Goal: Download file/media

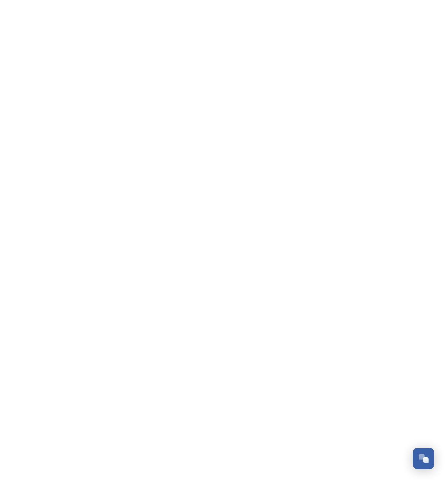
scroll to position [1244, 0]
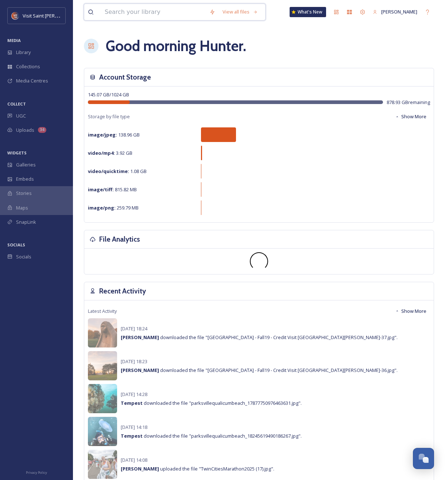
click at [142, 17] on input at bounding box center [153, 12] width 105 height 16
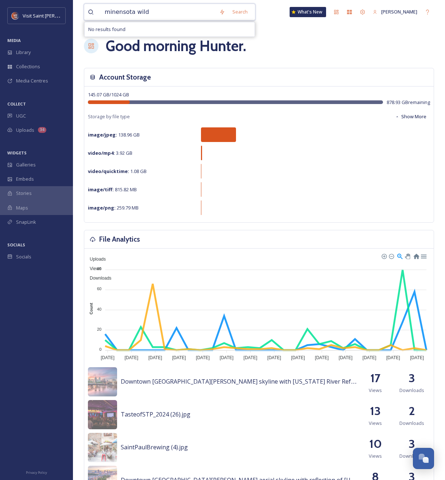
drag, startPoint x: 152, startPoint y: 9, endPoint x: 90, endPoint y: 8, distance: 61.4
click at [90, 8] on div "minensota wild" at bounding box center [152, 12] width 128 height 16
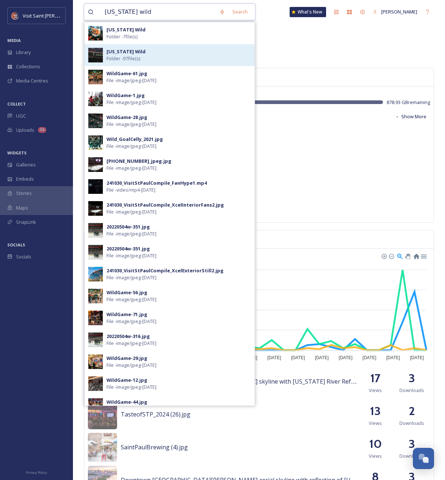
type input "[US_STATE] wild"
click at [129, 49] on strong "[US_STATE] Wild" at bounding box center [126, 51] width 39 height 7
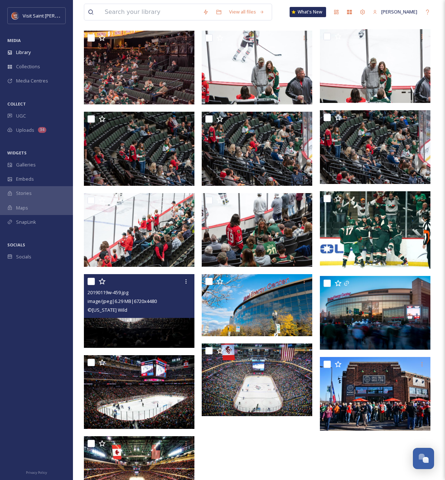
scroll to position [2220, 0]
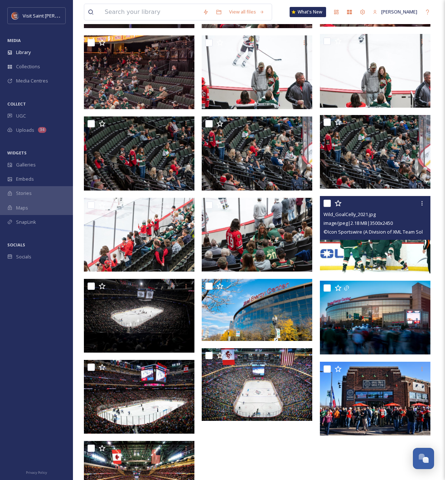
click at [387, 250] on img at bounding box center [375, 234] width 111 height 77
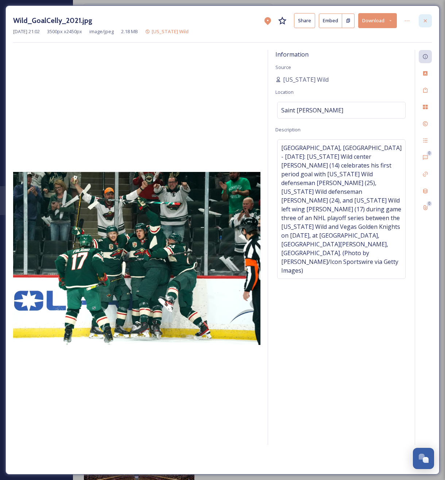
click at [430, 22] on div at bounding box center [425, 20] width 13 height 13
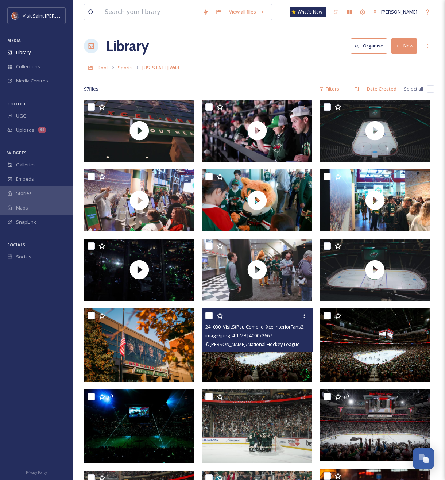
click at [264, 361] on img at bounding box center [257, 345] width 111 height 74
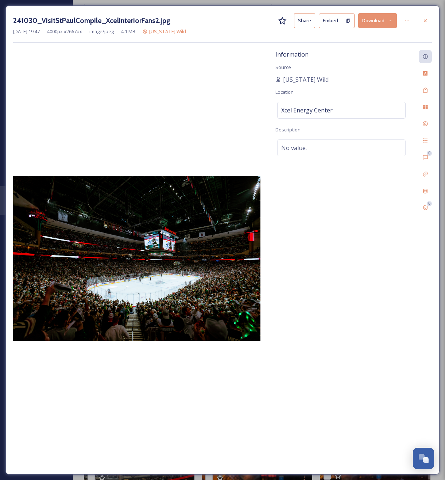
click at [369, 27] on button "Download" at bounding box center [377, 20] width 39 height 15
click at [358, 51] on span "Download Large (2000 x 1334)" at bounding box center [356, 51] width 64 height 7
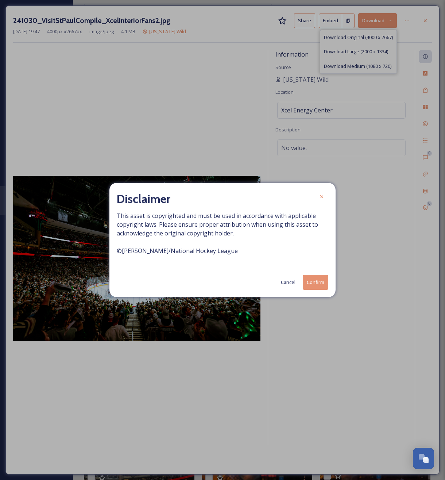
click at [318, 282] on button "Confirm" at bounding box center [316, 282] width 26 height 15
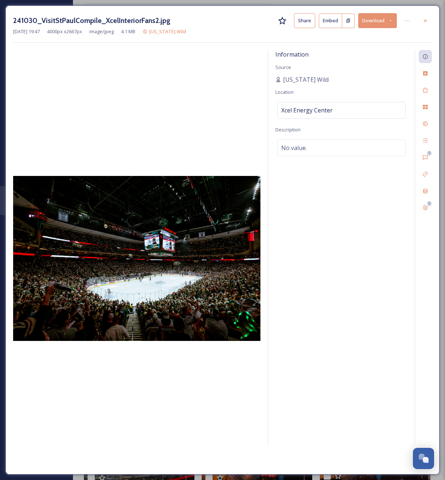
click at [421, 21] on div at bounding box center [425, 20] width 13 height 13
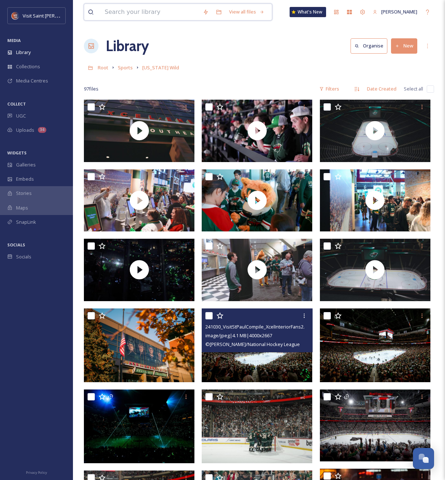
click at [167, 8] on input at bounding box center [150, 12] width 98 height 16
type input "t"
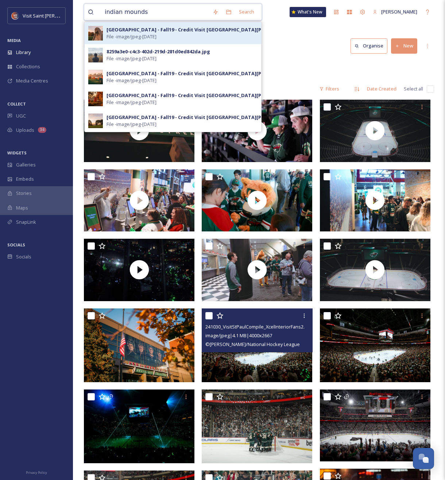
type input "indian mounds"
click at [145, 32] on div "[GEOGRAPHIC_DATA] - Fall19 - Credit Visit [GEOGRAPHIC_DATA][PERSON_NAME]-37.jpg" at bounding box center [209, 29] width 205 height 7
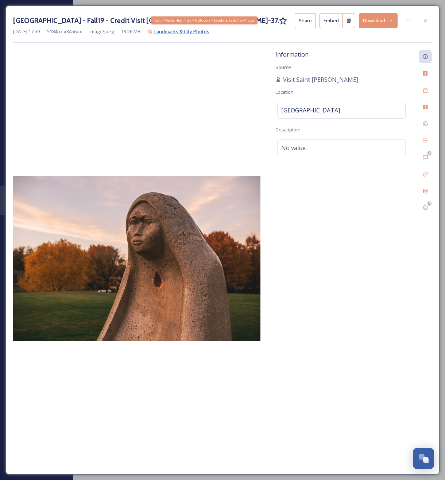
click at [182, 32] on span "Landmarks & City Photos" at bounding box center [181, 31] width 55 height 7
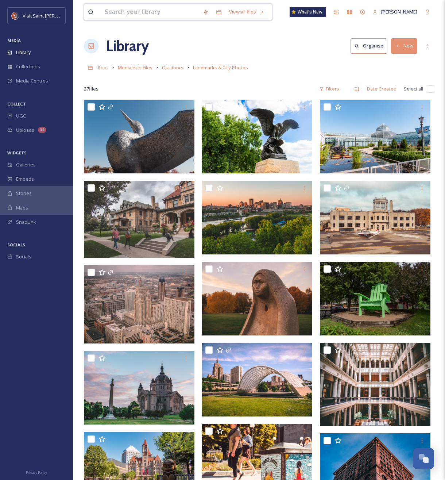
click at [177, 14] on input at bounding box center [150, 12] width 98 height 16
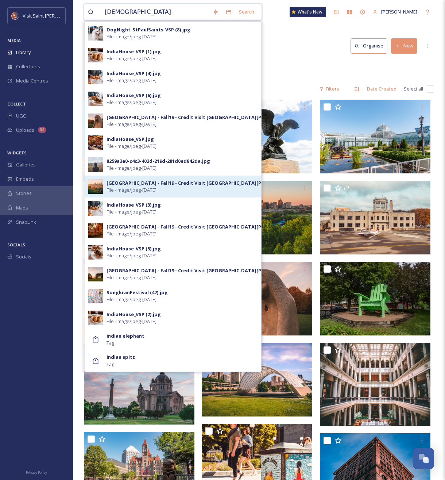
type input "[DEMOGRAPHIC_DATA]"
click at [157, 191] on span "File - image/jpeg - [DATE]" at bounding box center [132, 190] width 50 height 7
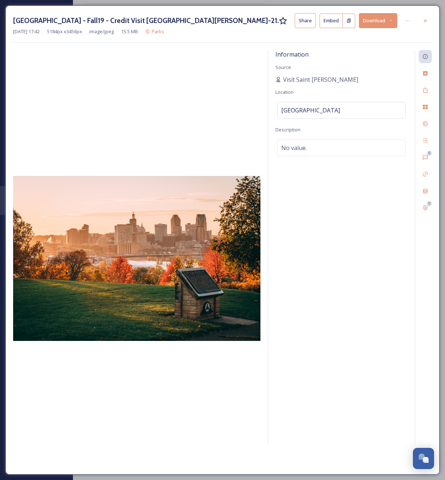
click at [377, 24] on button "Download" at bounding box center [378, 20] width 39 height 15
click at [373, 47] on div "Download Large (2000 x 1333)" at bounding box center [359, 52] width 76 height 14
click at [426, 23] on icon at bounding box center [426, 21] width 6 height 6
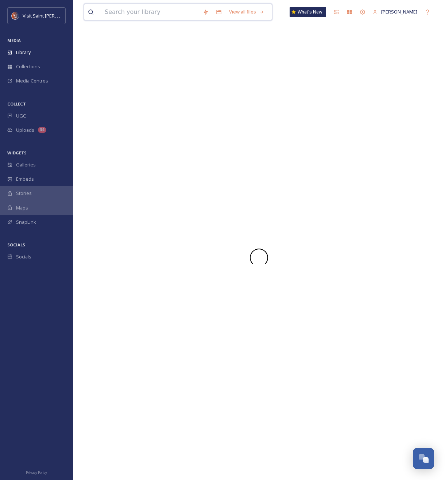
click at [158, 11] on input at bounding box center [150, 12] width 98 height 16
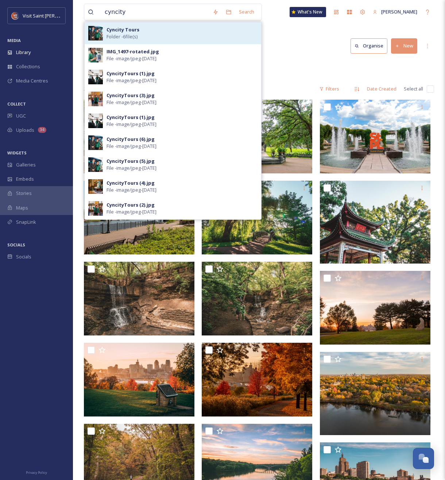
click at [164, 34] on div "Cyncity Tours Folder - 6 file(s)" at bounding box center [182, 33] width 151 height 14
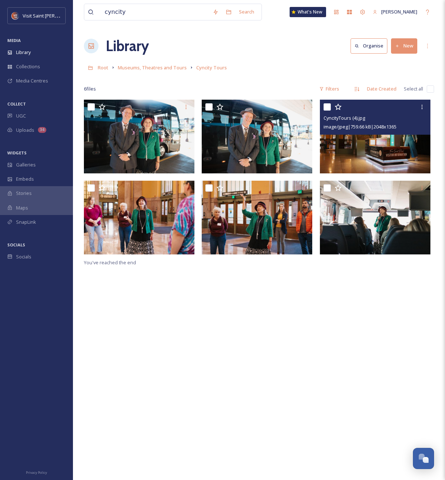
click at [378, 140] on img at bounding box center [375, 137] width 111 height 74
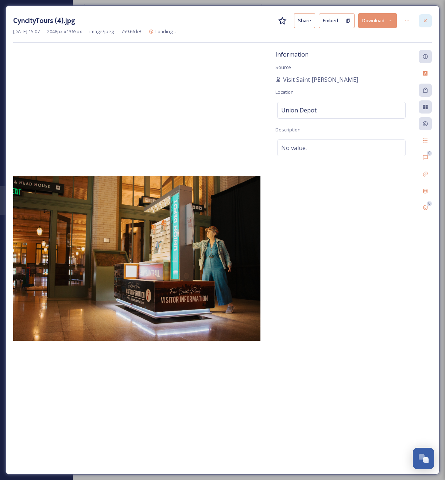
click at [427, 19] on icon at bounding box center [426, 21] width 6 height 6
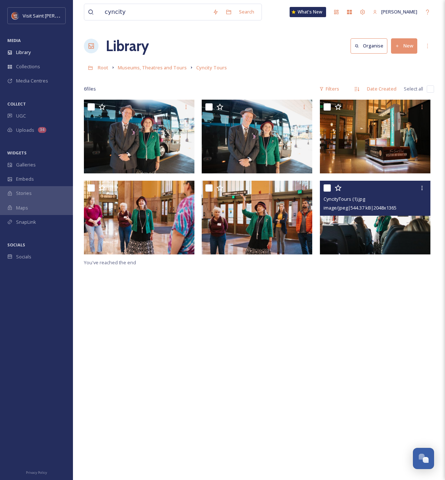
click at [363, 220] on img at bounding box center [375, 218] width 111 height 74
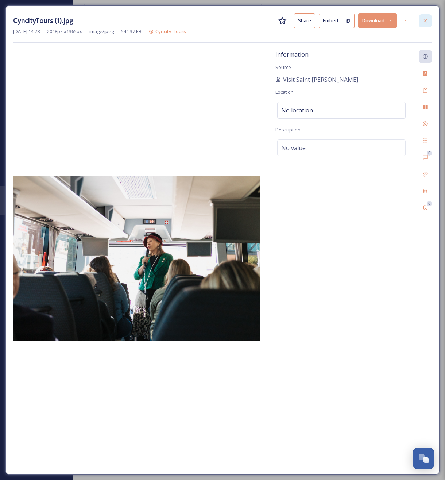
click at [423, 18] on icon at bounding box center [426, 21] width 6 height 6
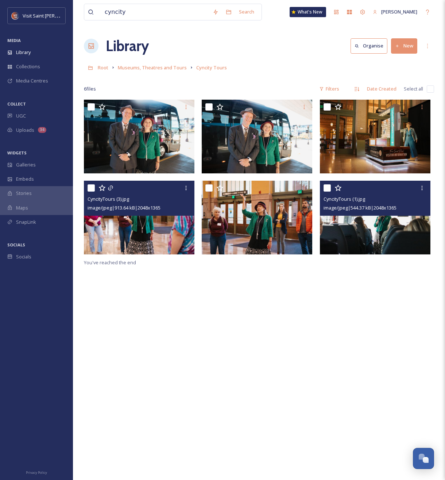
click at [166, 227] on img at bounding box center [139, 218] width 111 height 74
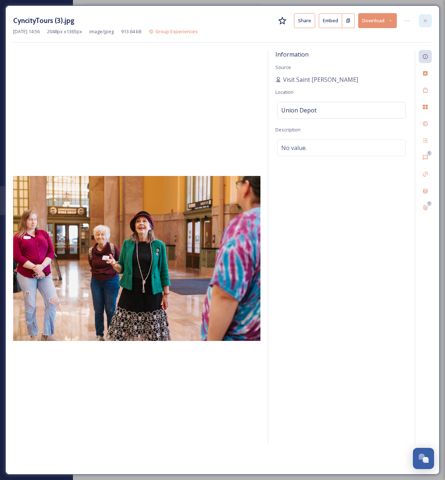
click at [428, 20] on icon at bounding box center [426, 21] width 6 height 6
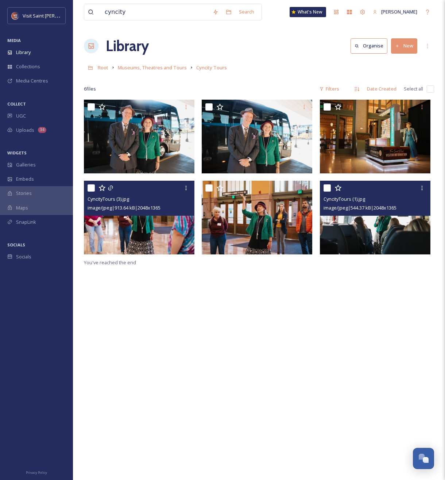
drag, startPoint x: 273, startPoint y: 292, endPoint x: 219, endPoint y: 227, distance: 84.2
click at [273, 292] on div "CyncityTours (3).jpg image/jpeg | 913.64 kB | 2048 x 1365 CyncityTours (1).jpg …" at bounding box center [259, 340] width 350 height 480
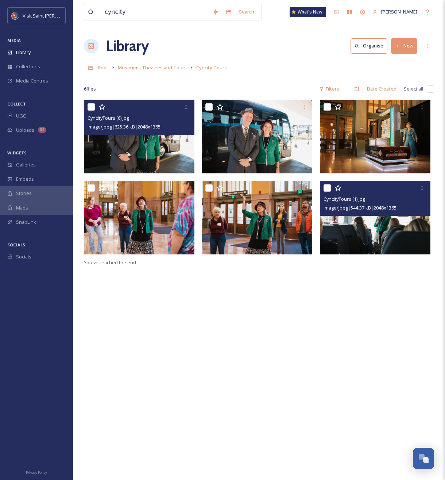
click at [146, 139] on img at bounding box center [139, 137] width 111 height 74
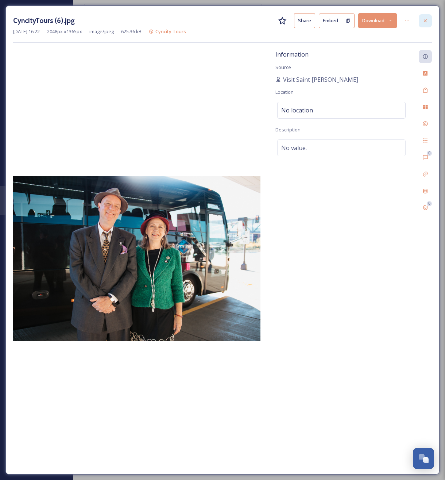
click at [424, 20] on icon at bounding box center [426, 21] width 6 height 6
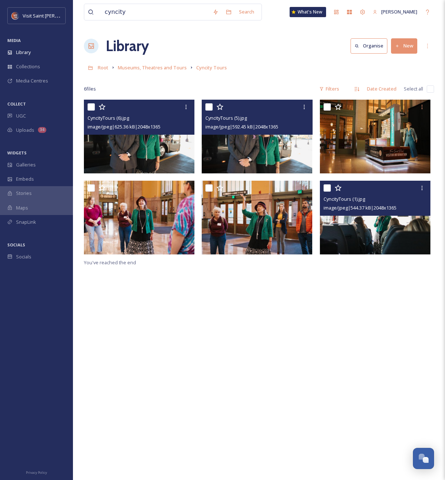
click at [278, 152] on img at bounding box center [257, 137] width 111 height 74
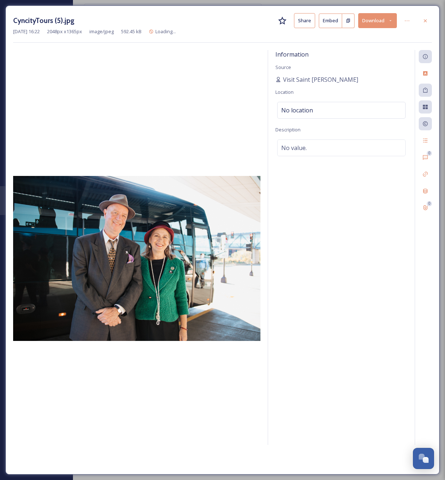
click at [373, 27] on button "Download" at bounding box center [377, 20] width 39 height 15
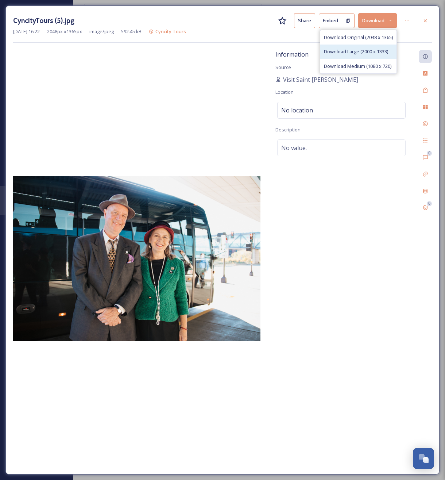
click at [369, 51] on span "Download Large (2000 x 1333)" at bounding box center [356, 51] width 64 height 7
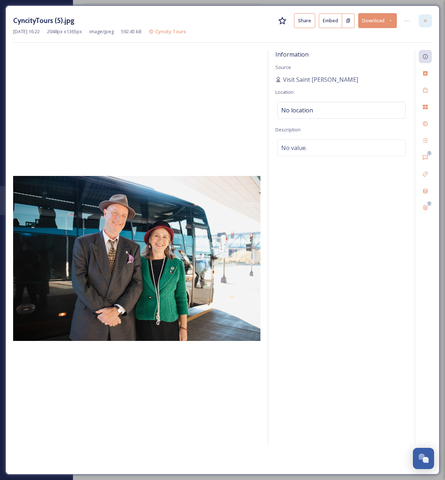
click at [433, 19] on div "CyncityTours (5).jpg Share Embed Download [DATE] 16:22 2048 px x 1365 px image/…" at bounding box center [222, 239] width 434 height 469
drag, startPoint x: 429, startPoint y: 18, endPoint x: 380, endPoint y: 22, distance: 49.5
click at [429, 18] on div at bounding box center [425, 20] width 13 height 13
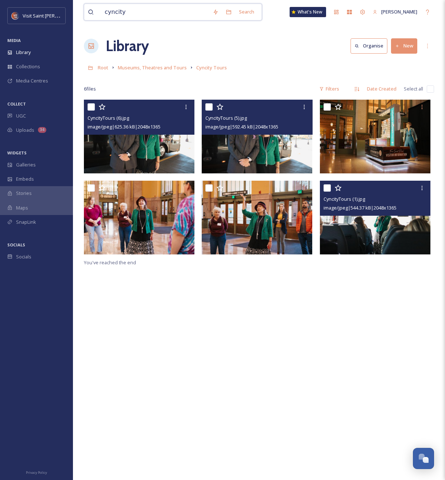
click at [145, 12] on input "cyncity" at bounding box center [155, 12] width 108 height 16
drag, startPoint x: 145, startPoint y: 12, endPoint x: 84, endPoint y: 6, distance: 61.6
click at [84, 6] on div "cyncity Search" at bounding box center [173, 12] width 178 height 17
type input "[US_STATE] beer day"
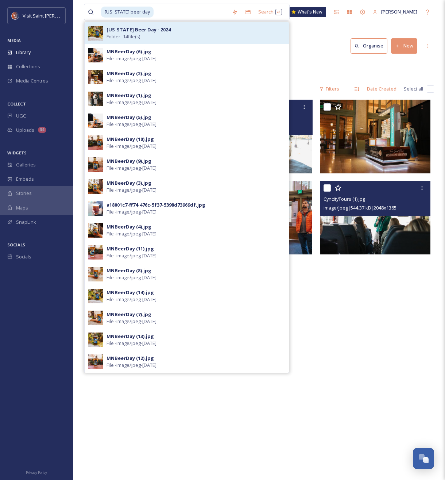
click at [136, 29] on strong "[US_STATE] Beer Day - 2024" at bounding box center [139, 29] width 64 height 7
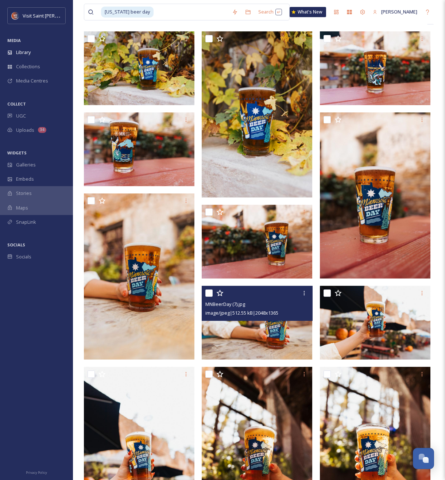
scroll to position [67, 0]
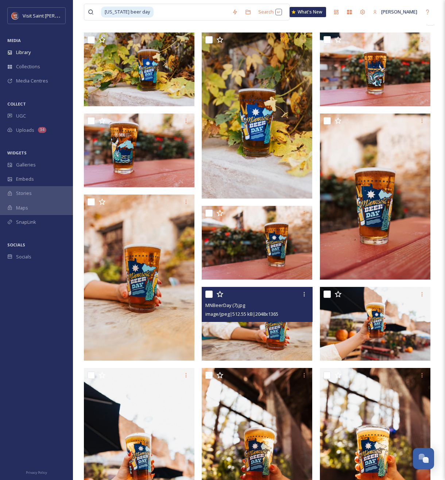
click at [260, 316] on span "image/jpeg | 512.55 kB | 2048 x 1365" at bounding box center [242, 314] width 73 height 7
click at [250, 326] on img at bounding box center [257, 324] width 111 height 74
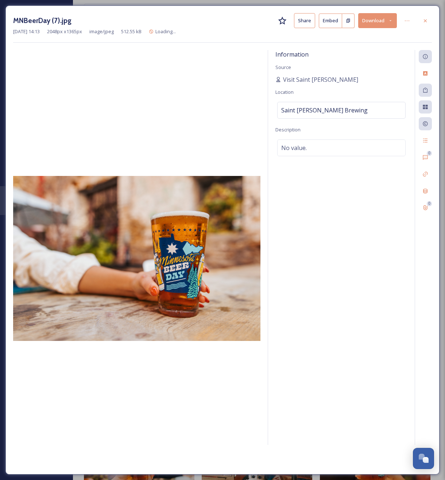
click at [376, 18] on button "Download" at bounding box center [377, 20] width 39 height 15
click at [358, 52] on span "Download Large (2000 x 1333)" at bounding box center [356, 51] width 64 height 7
drag, startPoint x: 422, startPoint y: 17, endPoint x: 357, endPoint y: 24, distance: 65.4
click at [421, 17] on div at bounding box center [425, 20] width 13 height 13
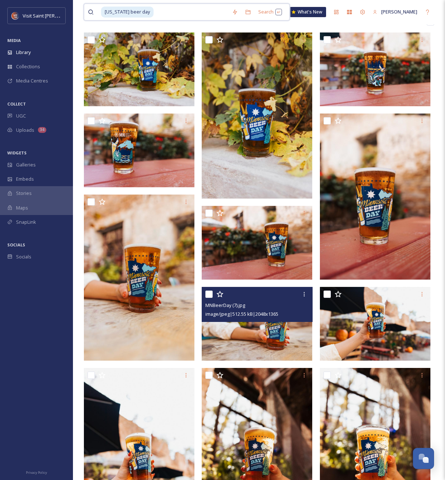
click at [184, 13] on input at bounding box center [191, 12] width 74 height 16
drag, startPoint x: 184, startPoint y: 13, endPoint x: 77, endPoint y: 5, distance: 107.3
click at [77, 5] on div "[US_STATE] beer day Search What's New [PERSON_NAME] Library Organise New Root E…" at bounding box center [259, 326] width 372 height 787
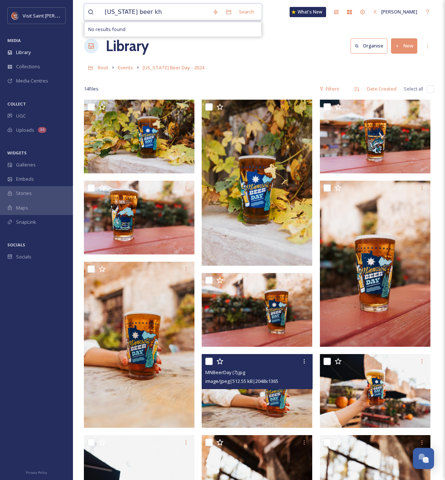
drag, startPoint x: 183, startPoint y: 8, endPoint x: 41, endPoint y: 1, distance: 142.2
click at [41, 1] on div "Visit [GEOGRAPHIC_DATA][PERSON_NAME] Collections Media Centres COLLECT UGC Uplo…" at bounding box center [222, 393] width 445 height 787
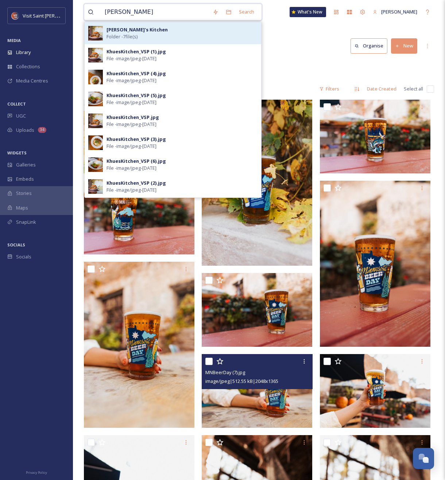
type input "[PERSON_NAME]"
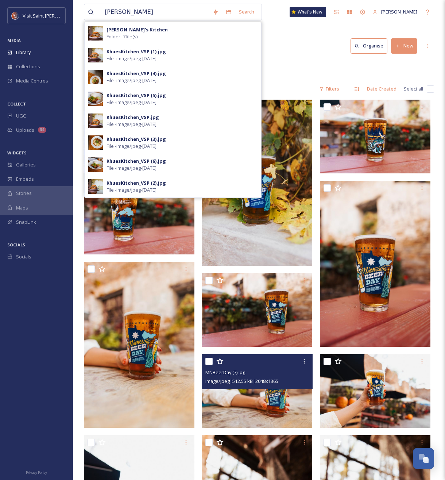
click at [116, 33] on span "Folder - 7 file(s)" at bounding box center [122, 36] width 31 height 7
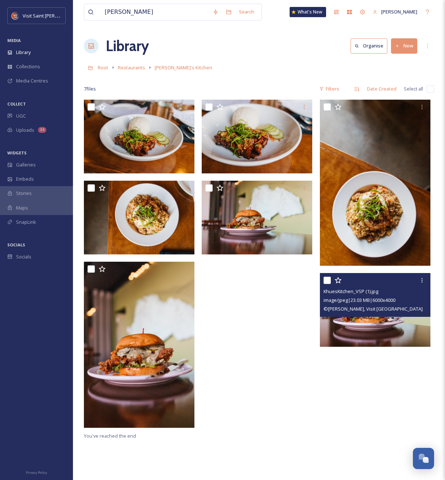
click at [380, 328] on img at bounding box center [375, 310] width 111 height 74
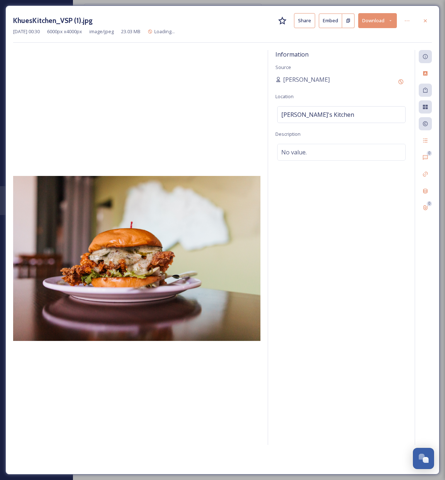
click at [375, 24] on button "Download" at bounding box center [377, 20] width 39 height 15
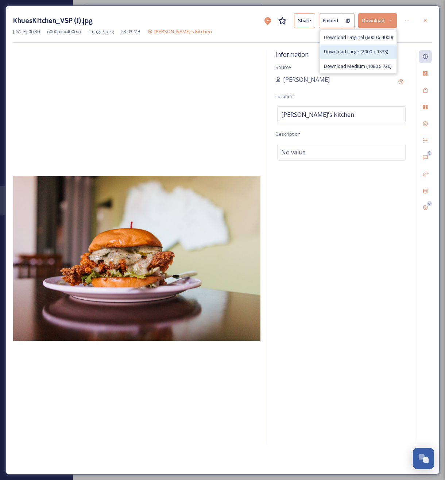
click at [372, 50] on span "Download Large (2000 x 1333)" at bounding box center [356, 51] width 64 height 7
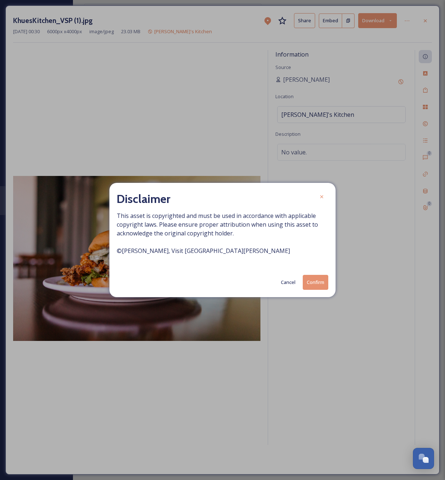
click at [314, 282] on button "Confirm" at bounding box center [316, 282] width 26 height 15
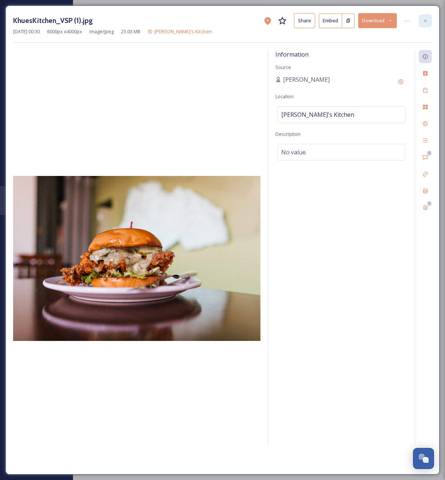
click at [426, 18] on icon at bounding box center [426, 21] width 6 height 6
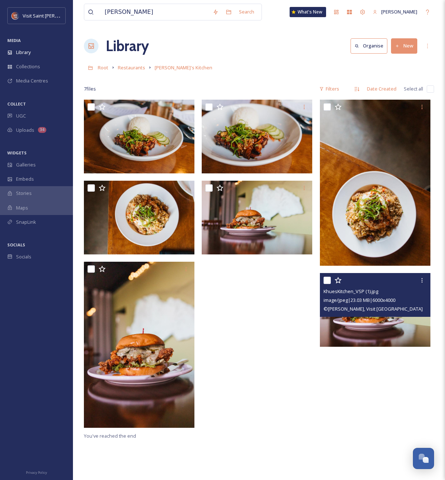
click at [268, 78] on div at bounding box center [259, 77] width 350 height 7
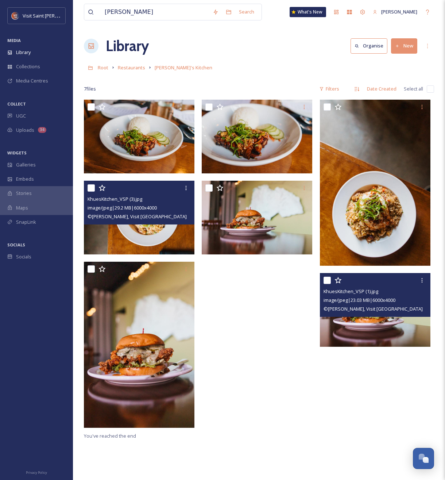
click at [136, 234] on img at bounding box center [139, 218] width 111 height 74
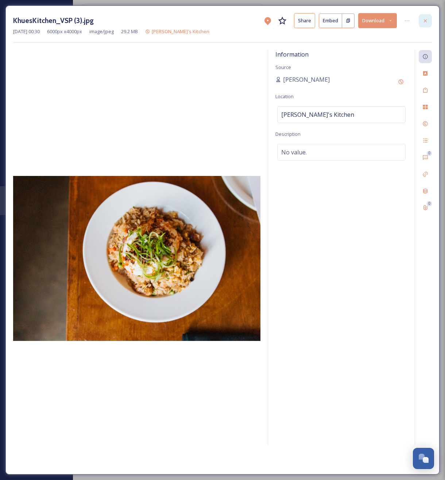
click at [423, 16] on div at bounding box center [425, 20] width 13 height 13
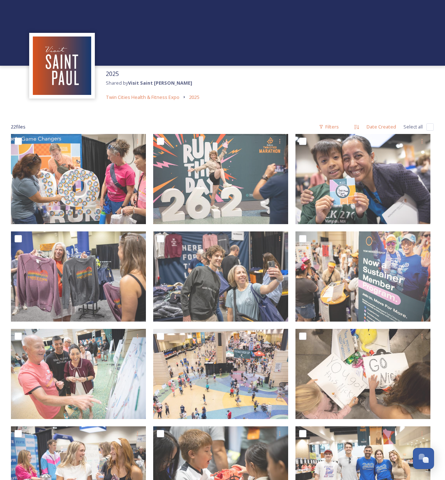
scroll to position [1244, 0]
